Goal: Information Seeking & Learning: Learn about a topic

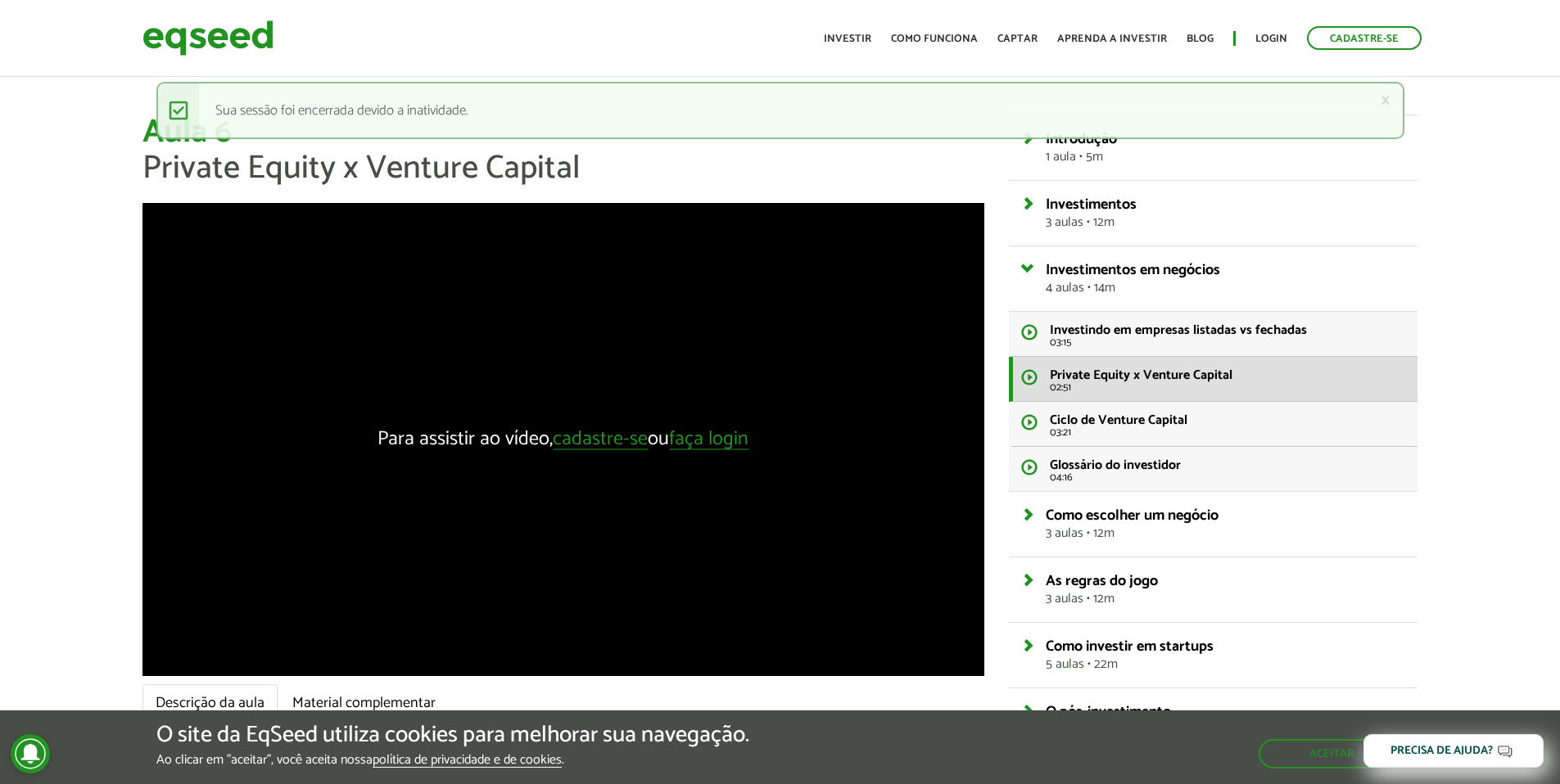
click at [695, 455] on div "Para assistir ao vídeo, cadastre-se ou faça login" at bounding box center [563, 440] width 842 height 473
click at [696, 450] on link "faça login" at bounding box center [709, 440] width 79 height 20
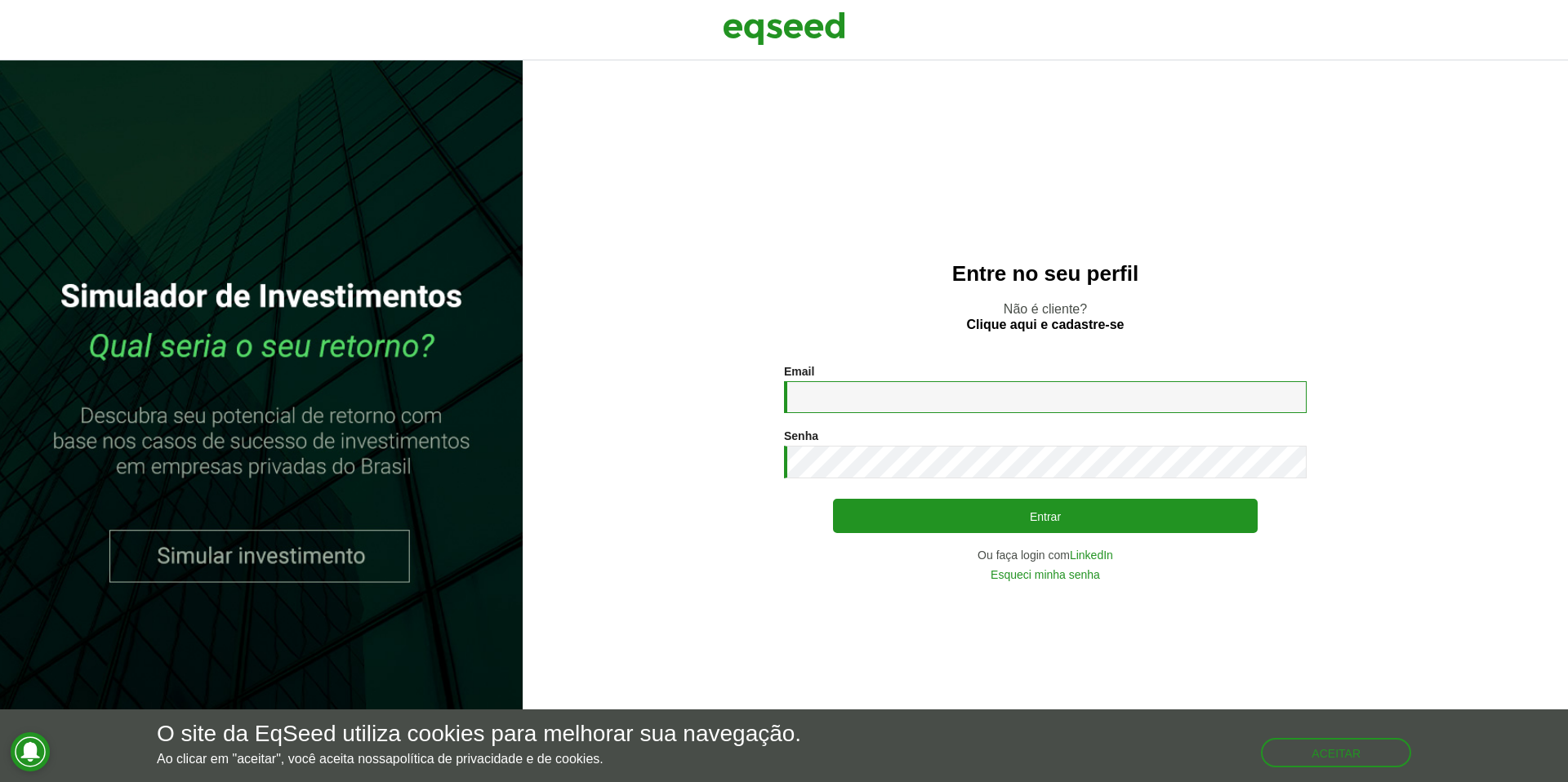
click at [964, 391] on input "Email *" at bounding box center [1045, 397] width 522 height 32
